Goal: Task Accomplishment & Management: Use online tool/utility

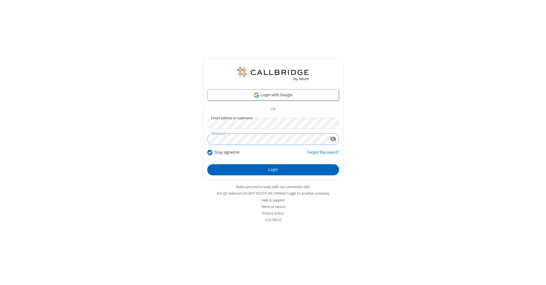
click at [273, 170] on button "Login" at bounding box center [273, 169] width 132 height 11
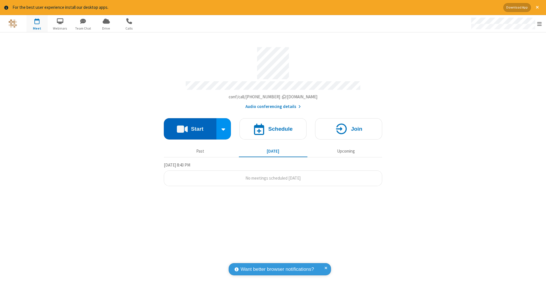
click at [190, 126] on button "Start" at bounding box center [190, 128] width 53 height 21
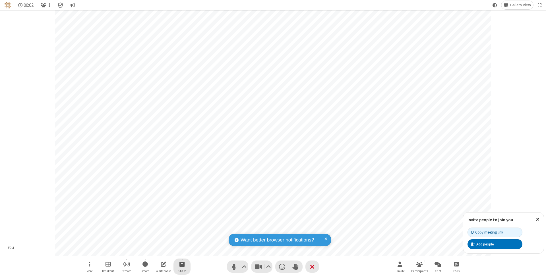
click at [182, 264] on span "Start sharing" at bounding box center [181, 264] width 5 height 7
click at [159, 251] on span "Share my screen" at bounding box center [159, 251] width 7 height 5
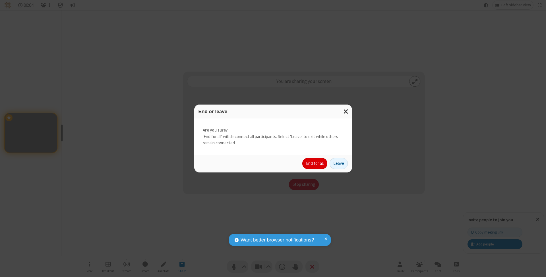
click at [315, 163] on button "End for all" at bounding box center [314, 163] width 25 height 11
